Goal: Transaction & Acquisition: Download file/media

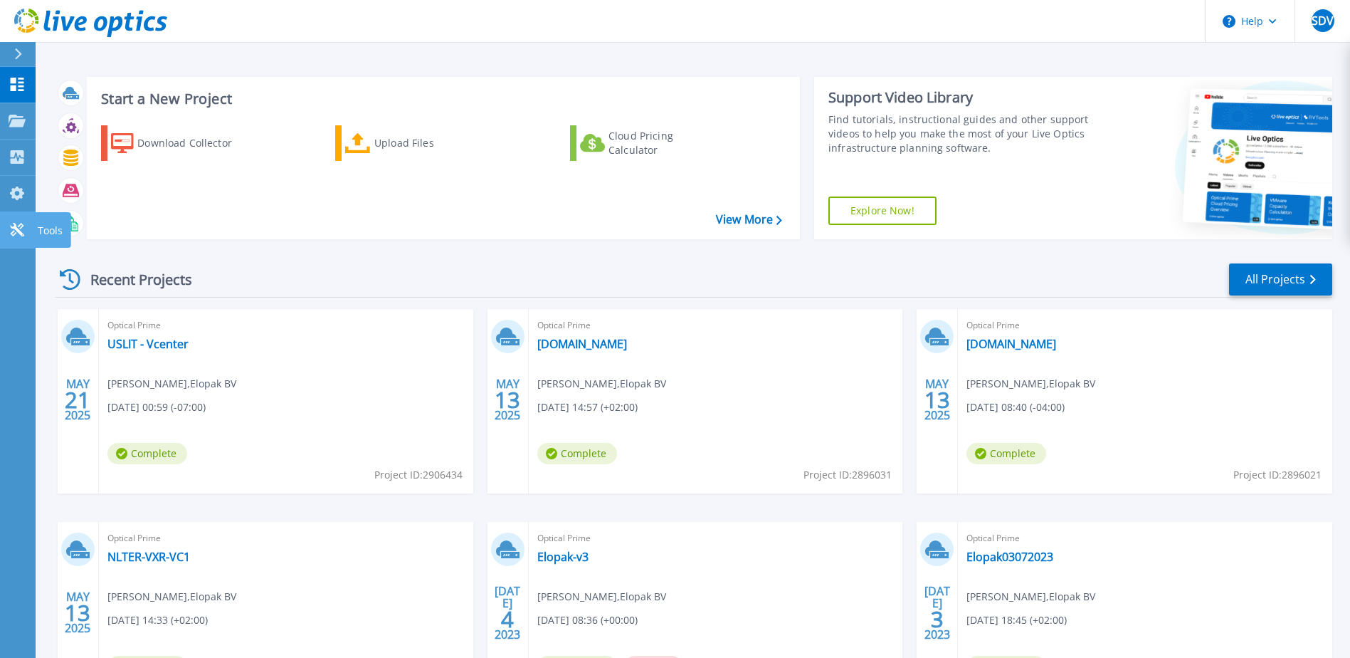
click at [41, 229] on p "Tools" at bounding box center [50, 230] width 25 height 37
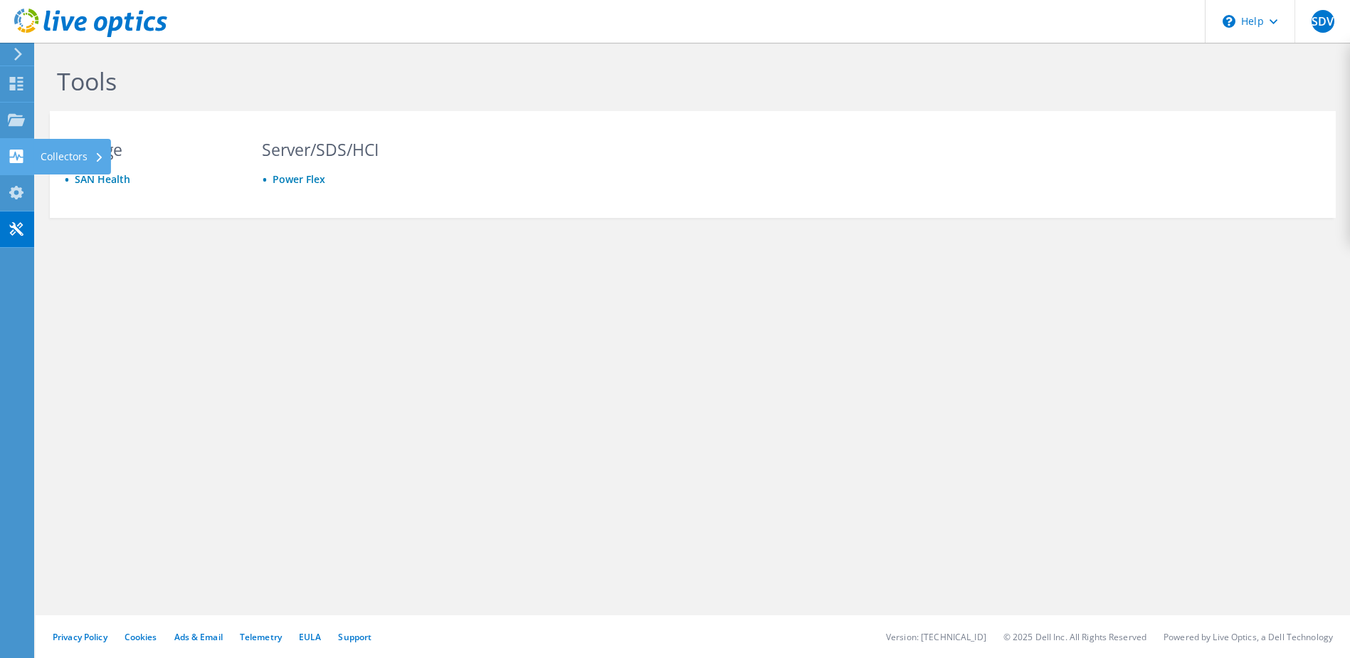
click at [66, 154] on div "Collectors" at bounding box center [72, 157] width 78 height 36
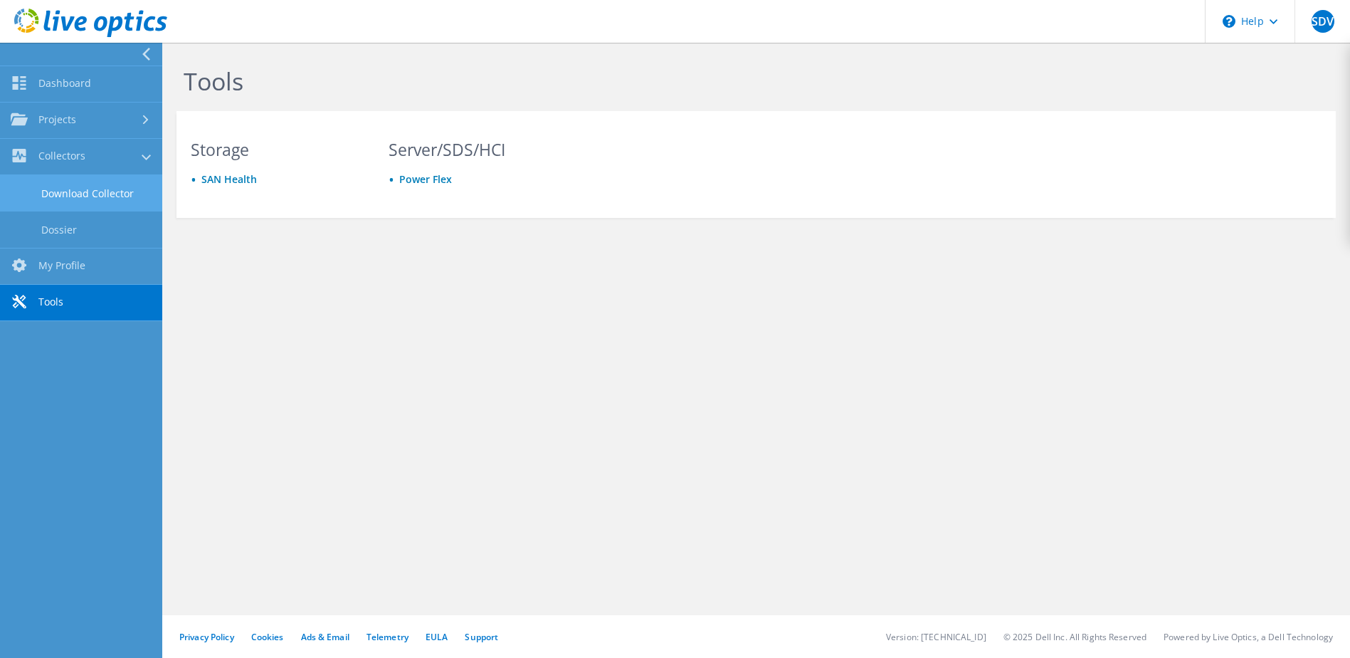
click at [100, 192] on link "Download Collector" at bounding box center [81, 193] width 162 height 36
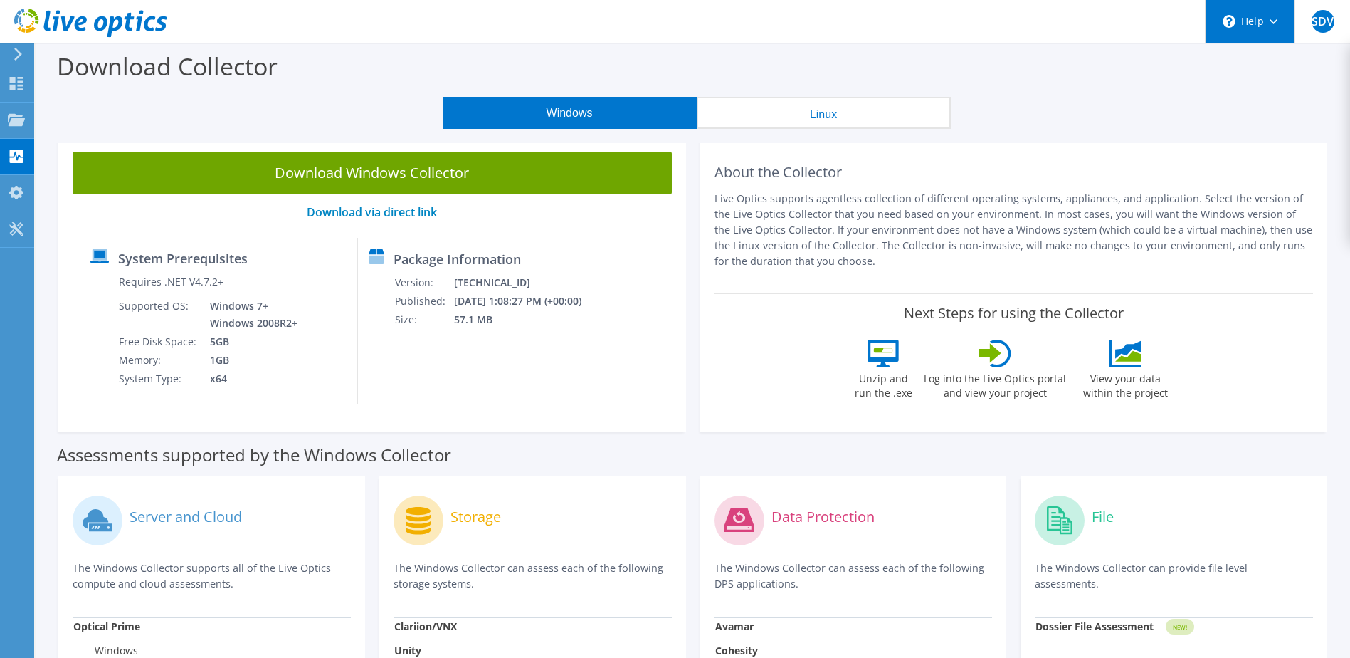
click at [1267, 19] on div "\n Help" at bounding box center [1250, 21] width 90 height 43
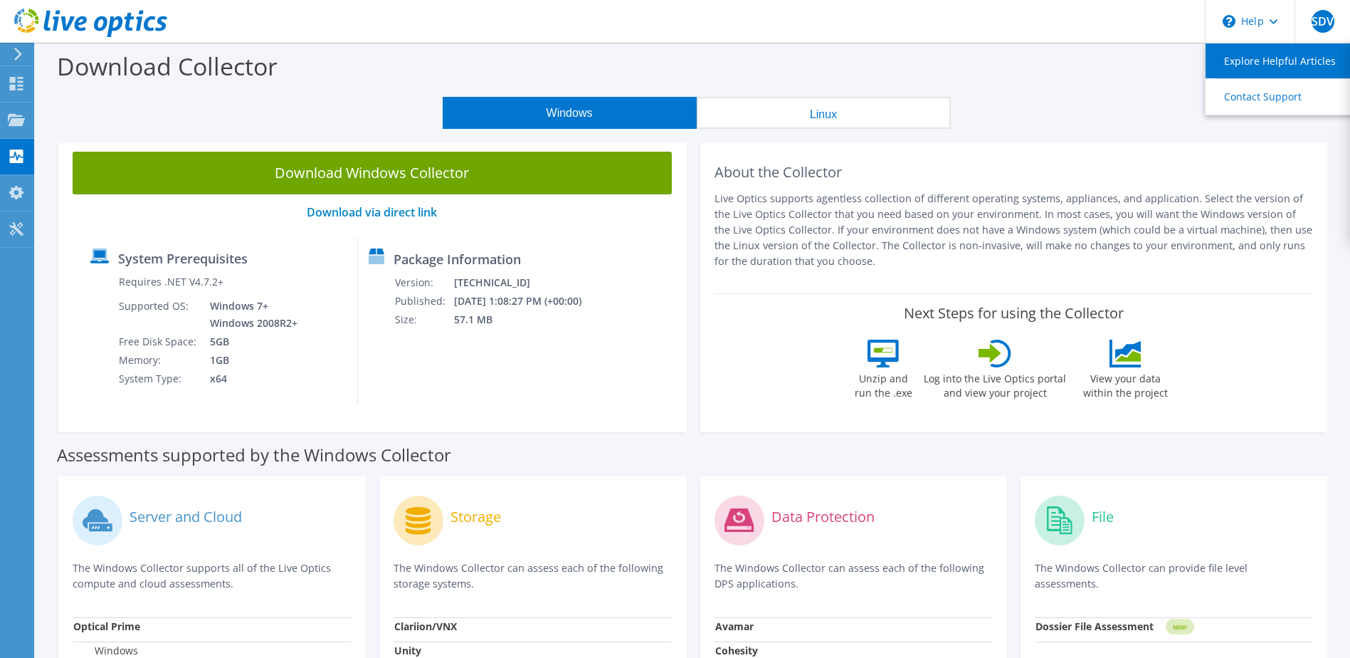
click at [1266, 58] on link "Explore Helpful Articles" at bounding box center [1285, 60] width 159 height 35
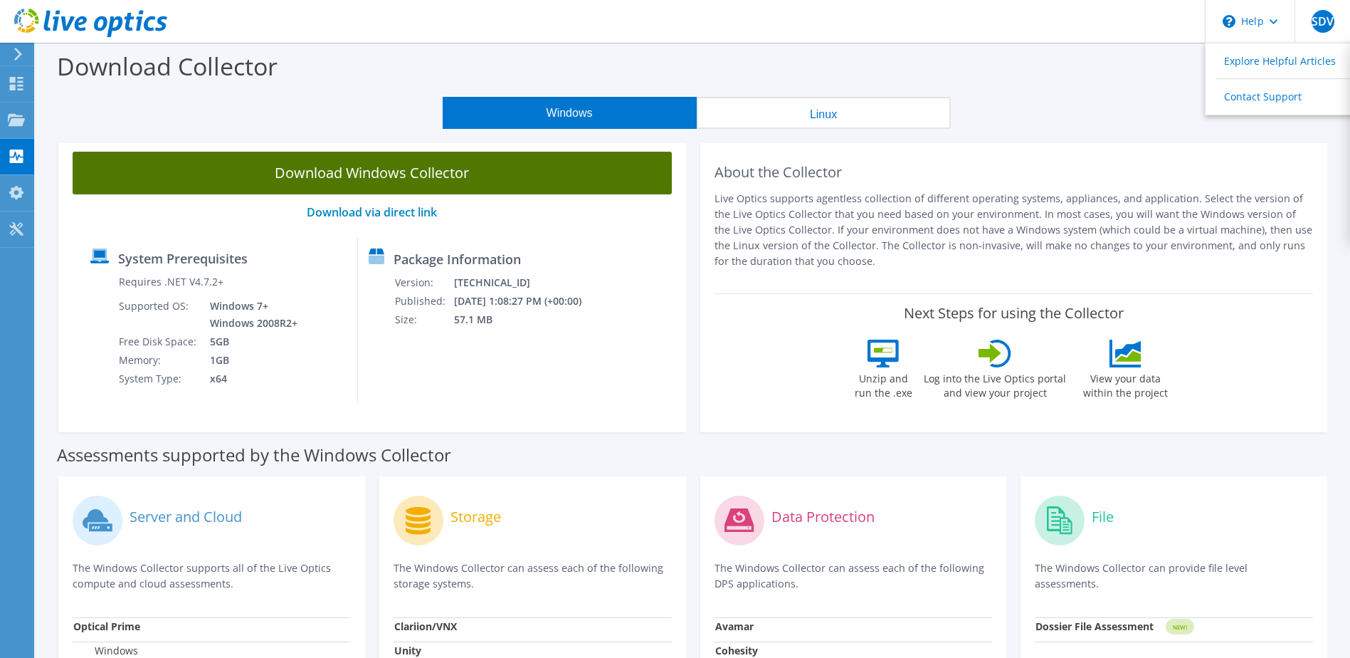
click at [363, 173] on link "Download Windows Collector" at bounding box center [372, 173] width 599 height 43
